Goal: Task Accomplishment & Management: Use online tool/utility

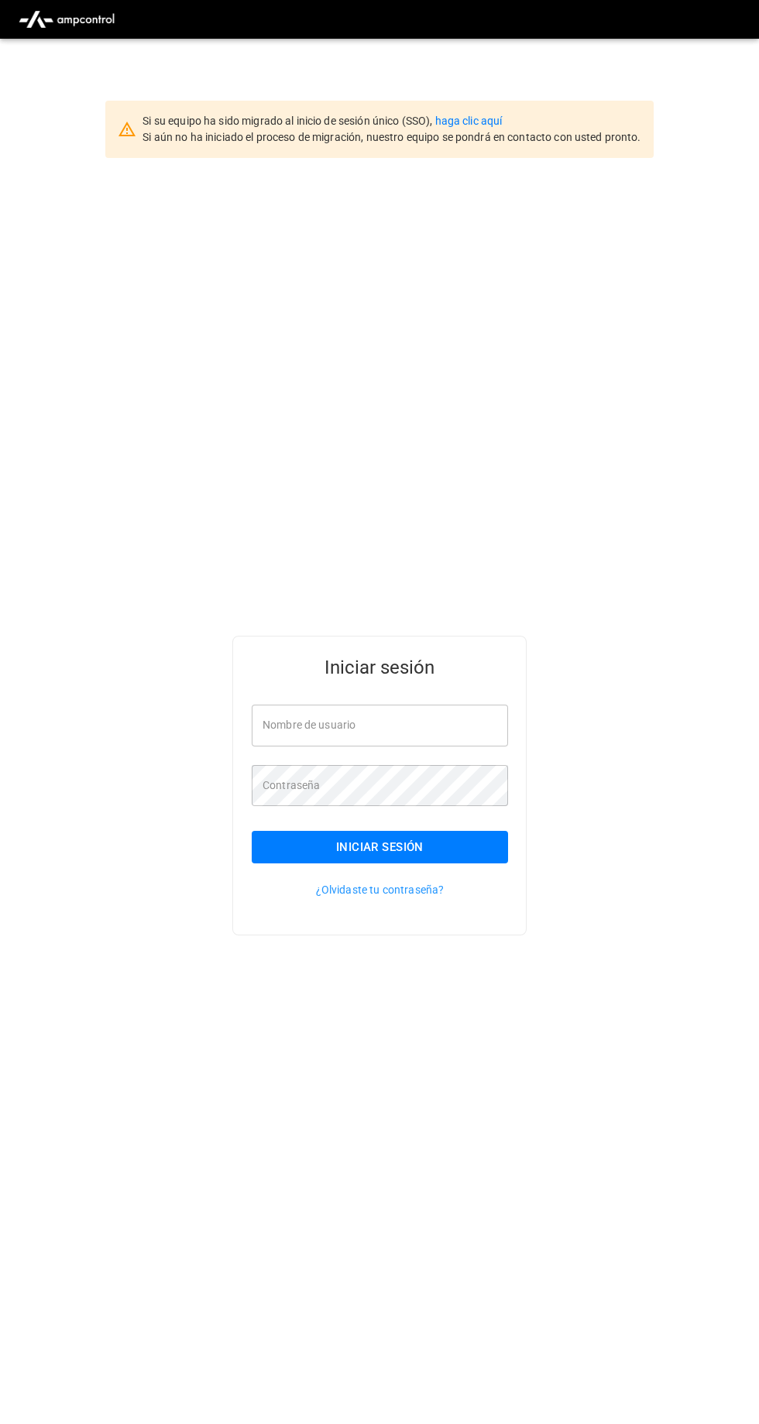
click at [433, 746] on input "Nombre de usuario" at bounding box center [380, 725] width 256 height 41
type input "**********"
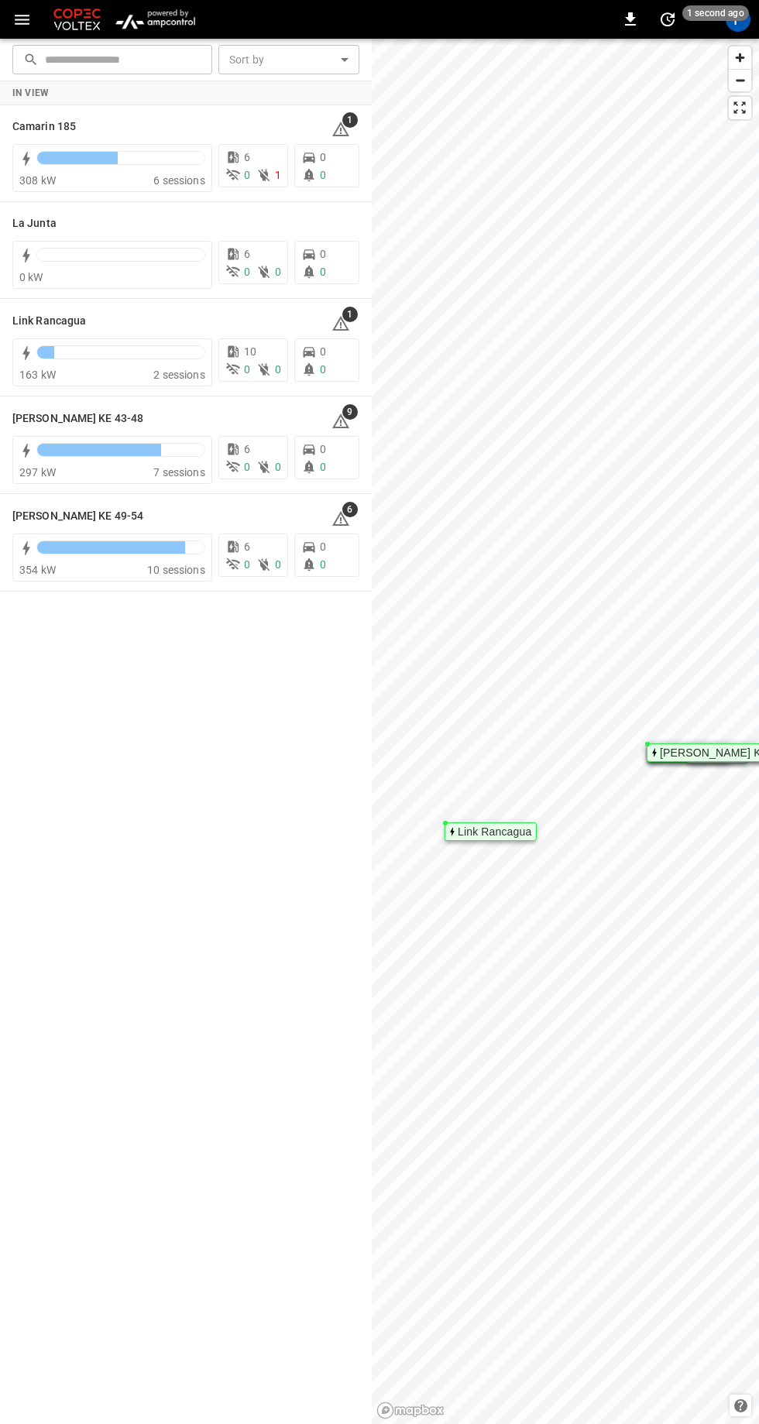
click at [60, 117] on div "Camarin 185" at bounding box center [54, 126] width 85 height 19
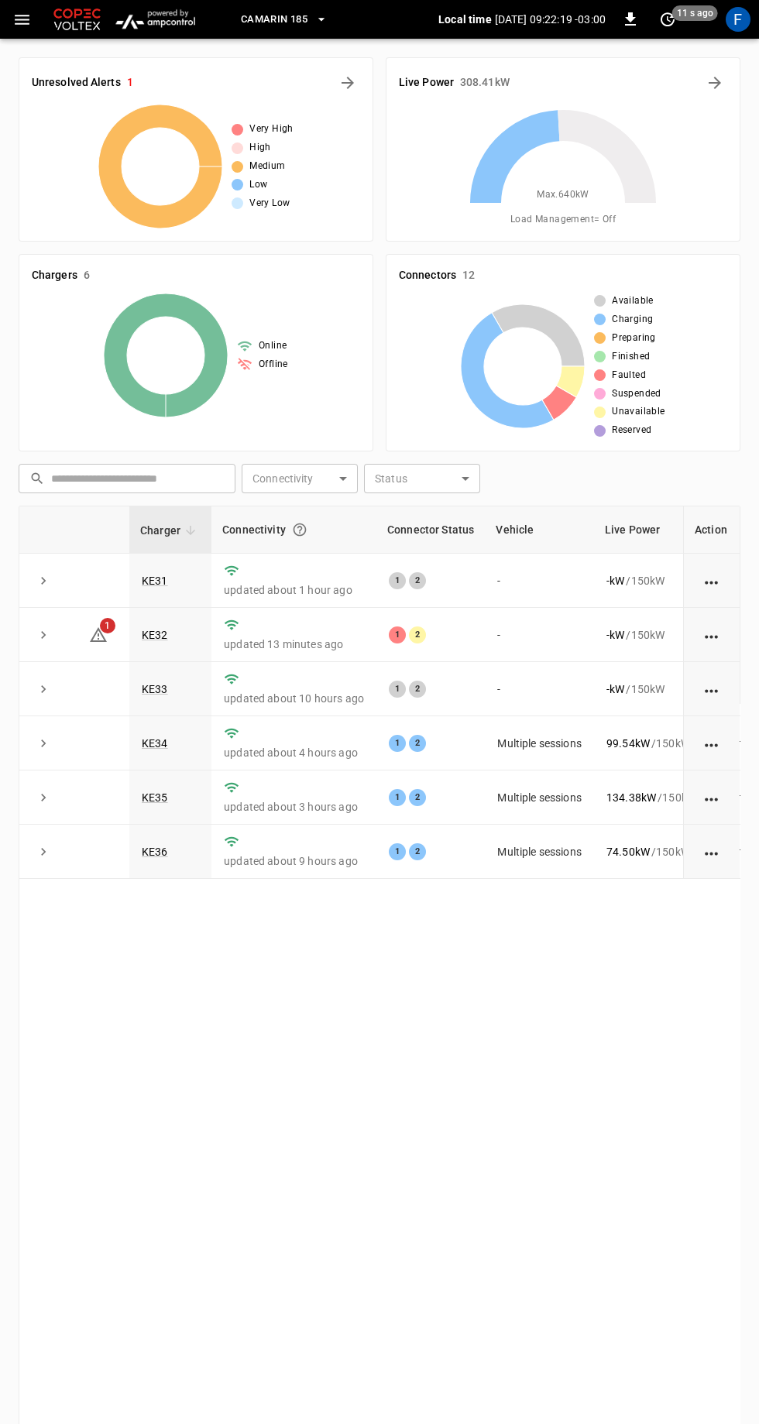
click at [163, 578] on link "KE31" at bounding box center [155, 581] width 26 height 12
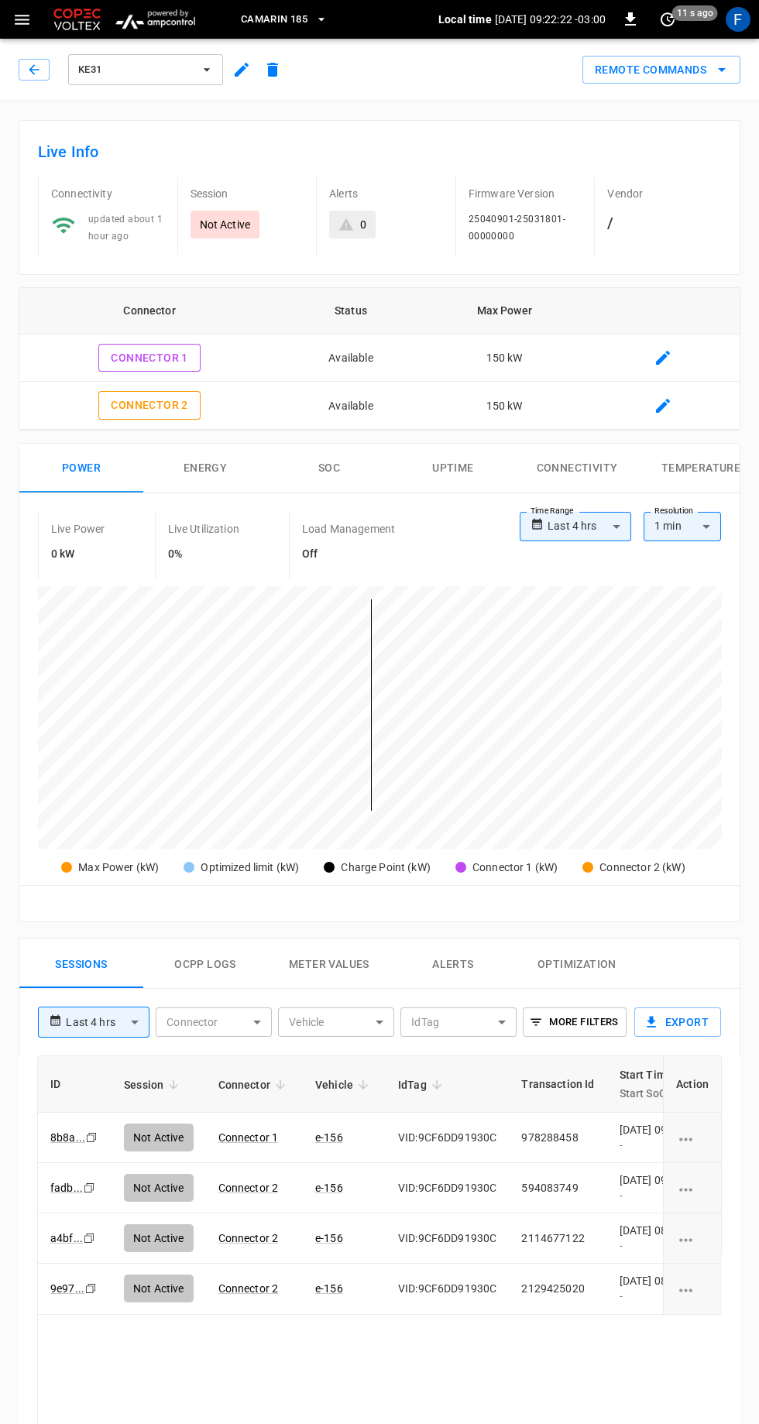
click at [673, 63] on button "Remote Commands" at bounding box center [661, 70] width 158 height 29
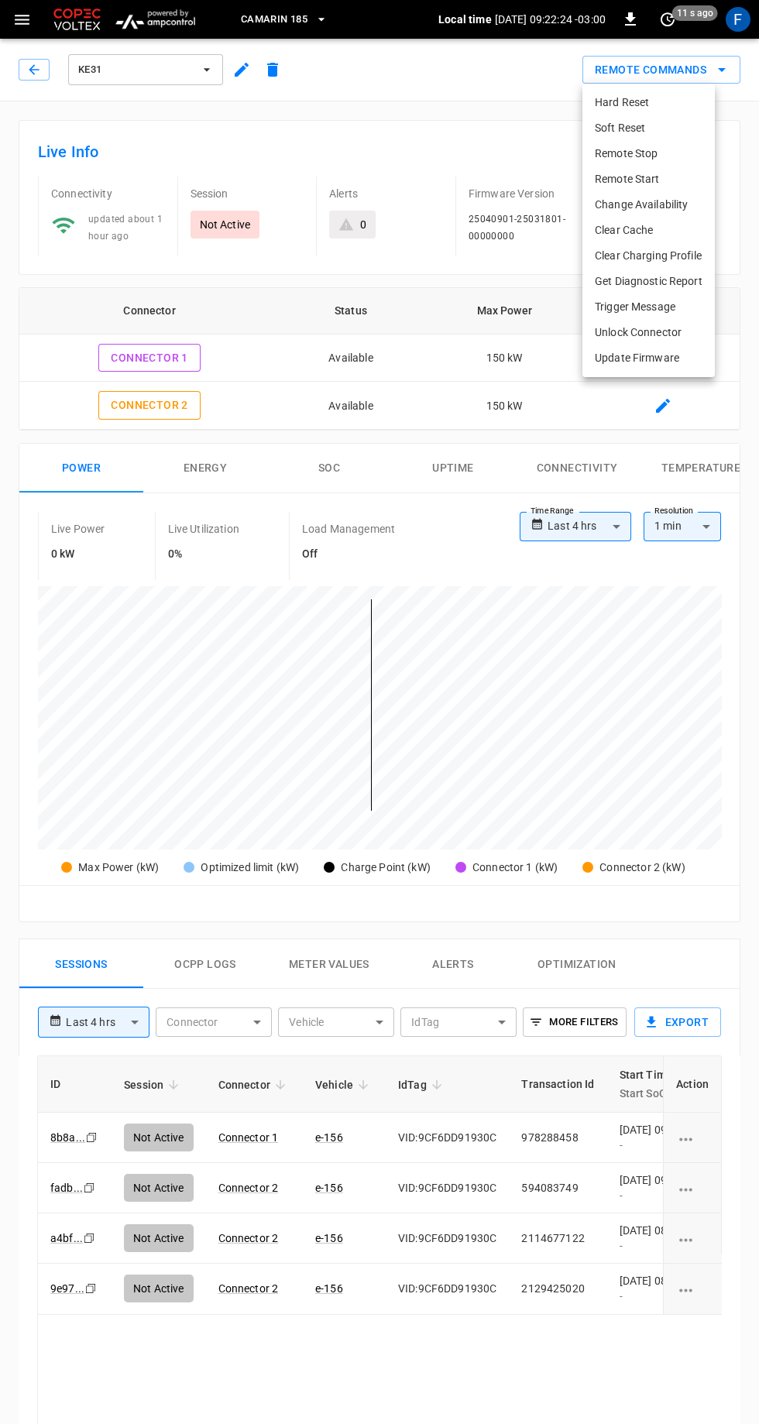
click at [647, 87] on ul "Hard Reset Soft Reset Remote Stop Remote Start Change Availability Clear Cache …" at bounding box center [648, 230] width 132 height 293
click at [640, 100] on li "Hard Reset" at bounding box center [648, 103] width 132 height 26
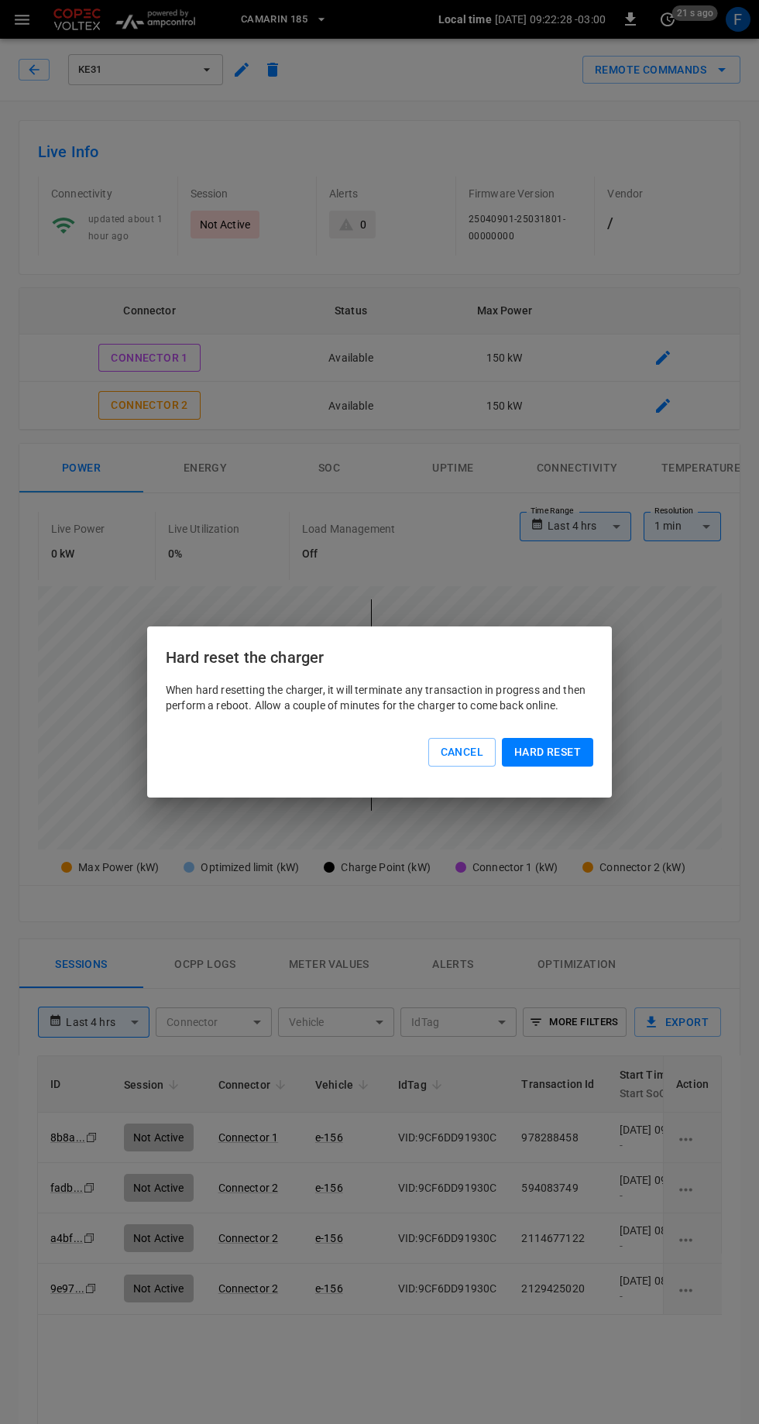
click at [561, 756] on button "Hard reset" at bounding box center [547, 752] width 91 height 29
